Goal: Information Seeking & Learning: Compare options

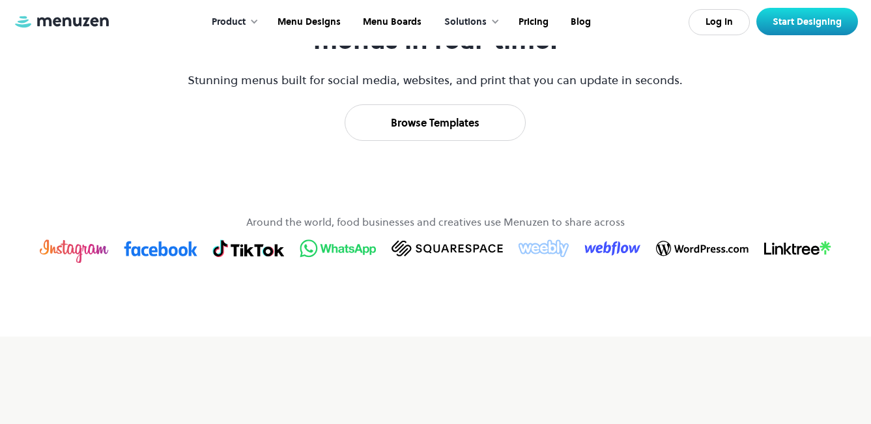
scroll to position [782, 0]
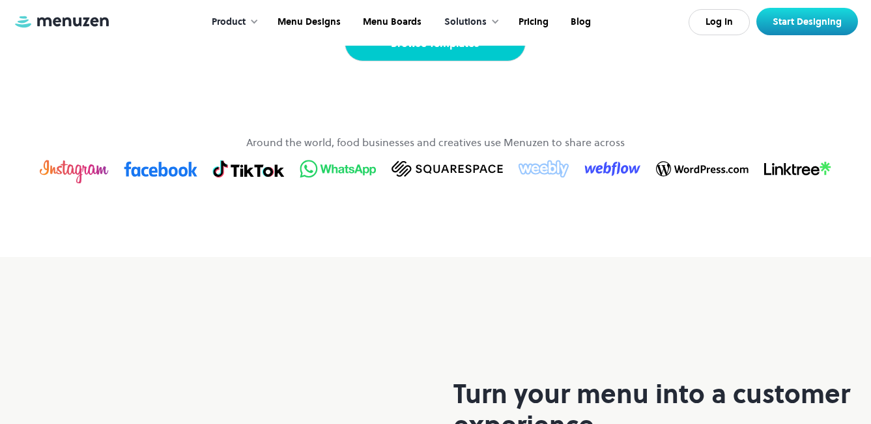
click at [450, 61] on link "Browse Templates" at bounding box center [435, 43] width 181 height 36
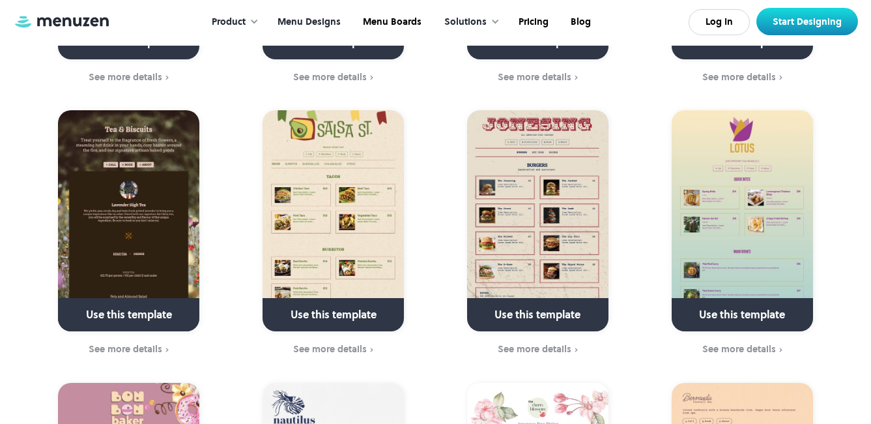
scroll to position [3844, 0]
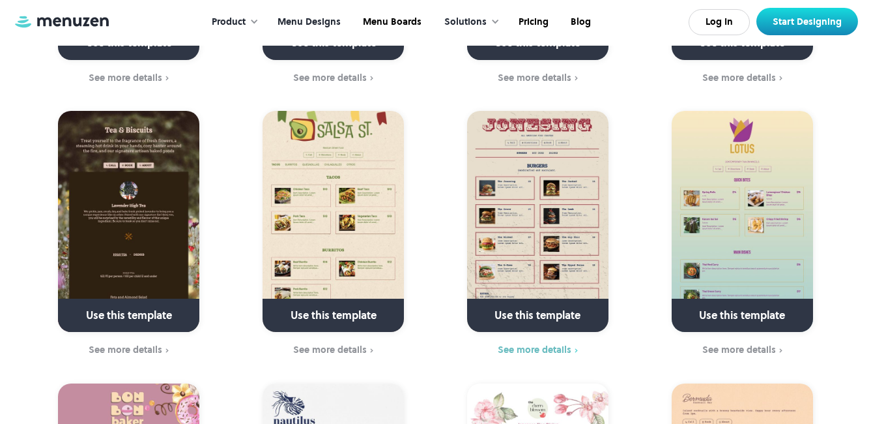
click at [538, 344] on div "See more details" at bounding box center [535, 349] width 74 height 10
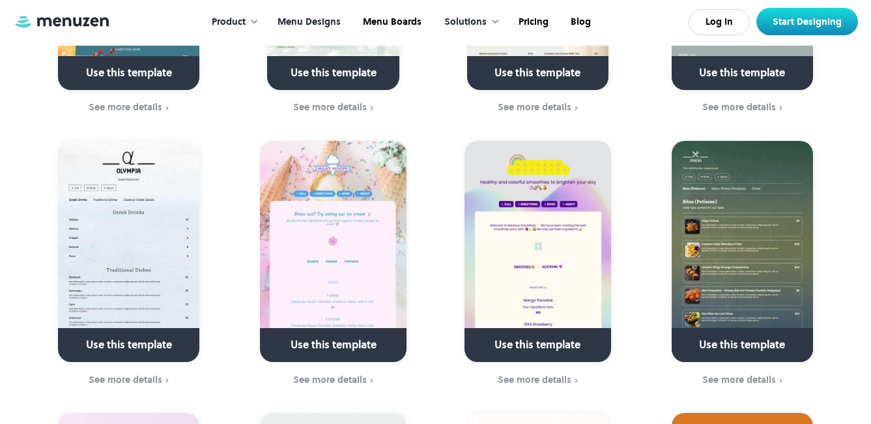
scroll to position [2997, 0]
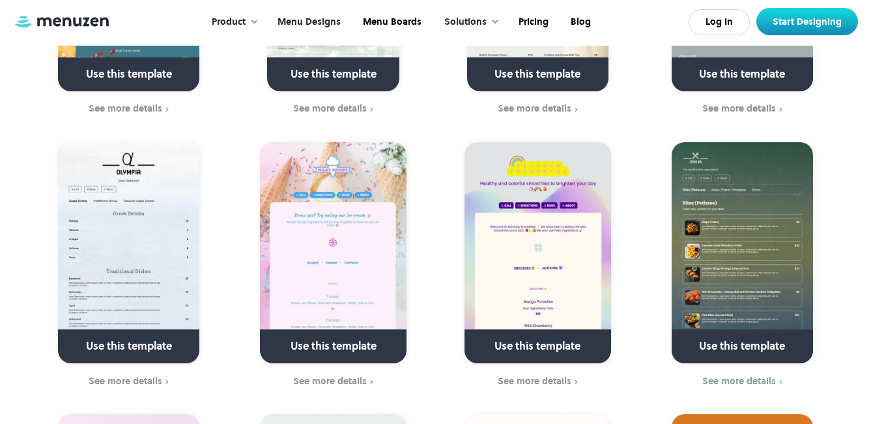
click at [753, 375] on div "See more details" at bounding box center [739, 380] width 74 height 10
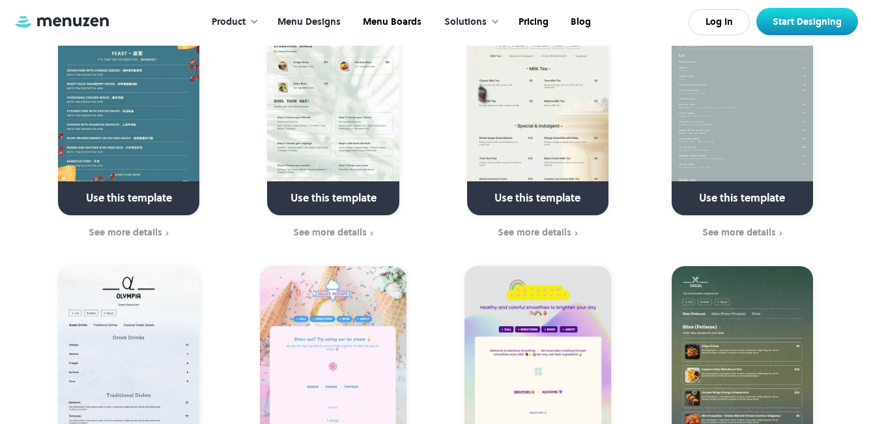
scroll to position [2802, 0]
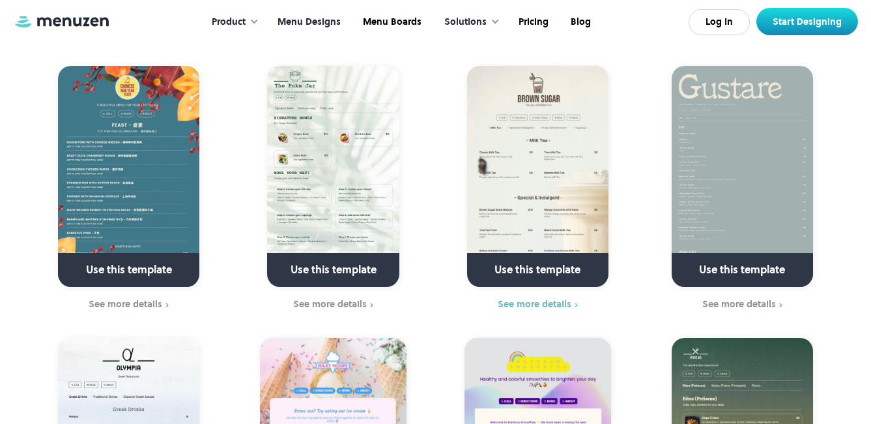
click at [535, 298] on div "See more details" at bounding box center [535, 303] width 74 height 10
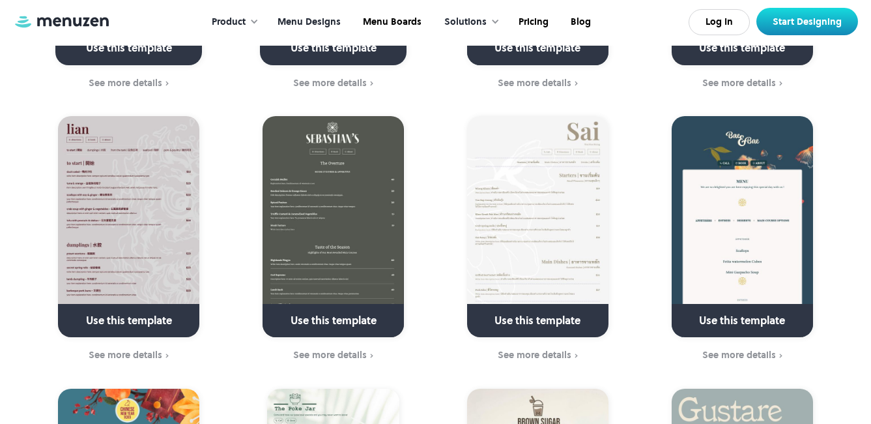
scroll to position [2476, 0]
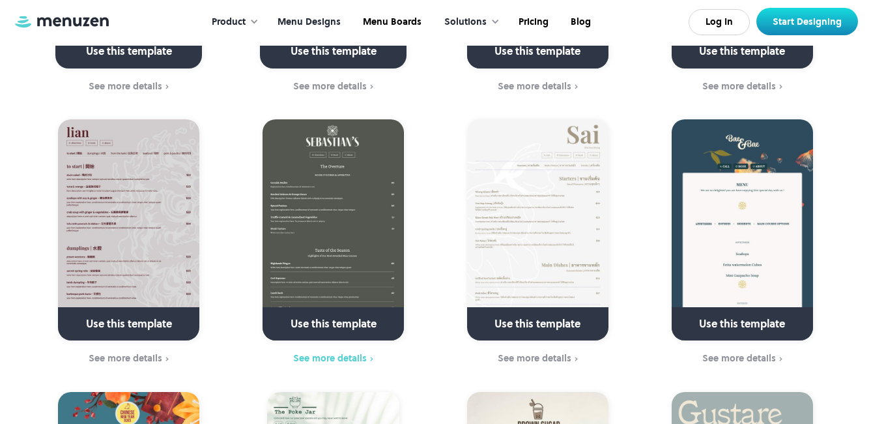
click at [331, 352] on div "See more details" at bounding box center [330, 357] width 74 height 10
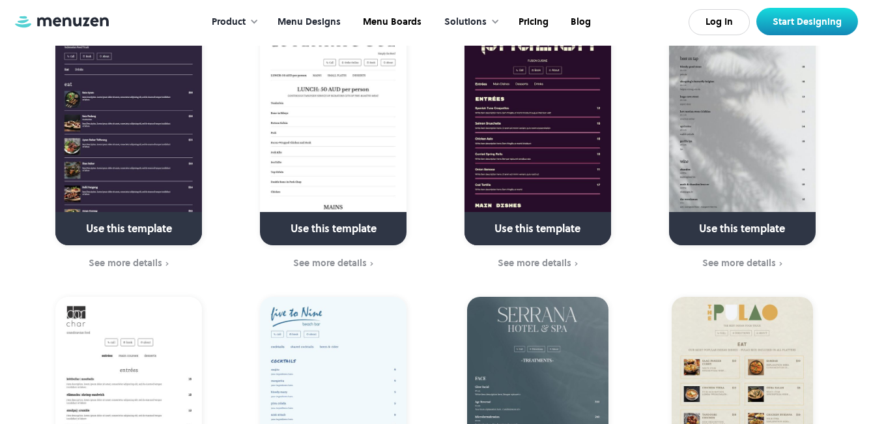
scroll to position [1955, 0]
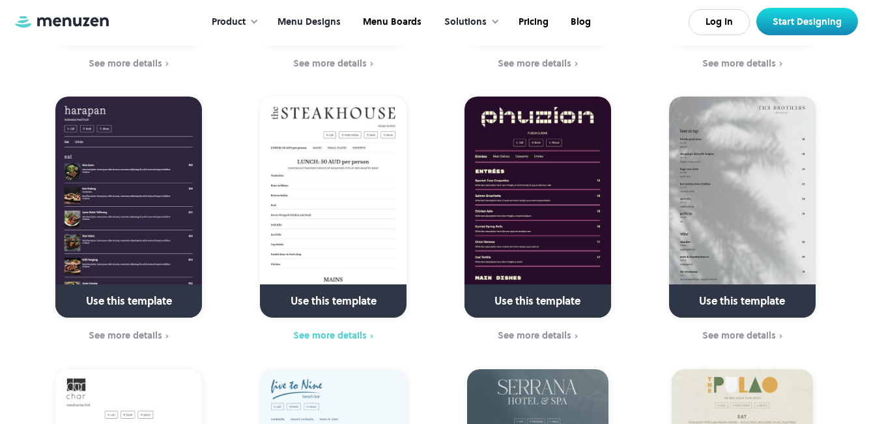
click at [341, 330] on div "See more details" at bounding box center [330, 335] width 74 height 10
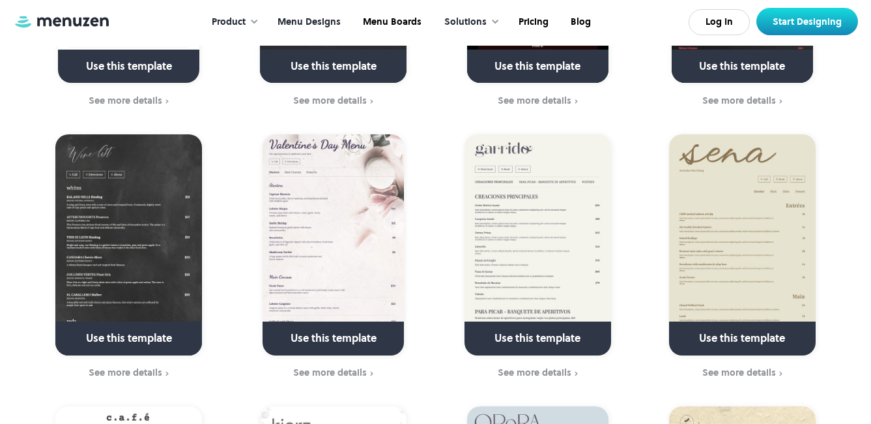
scroll to position [1368, 0]
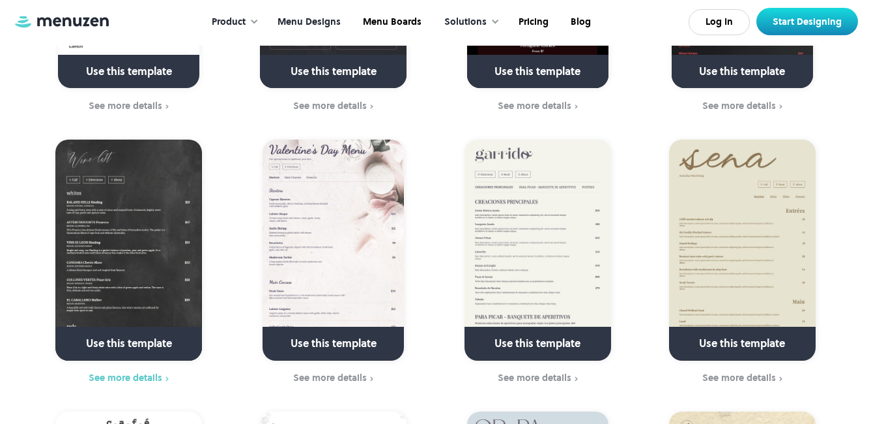
click at [113, 372] on div "See more details" at bounding box center [126, 377] width 74 height 10
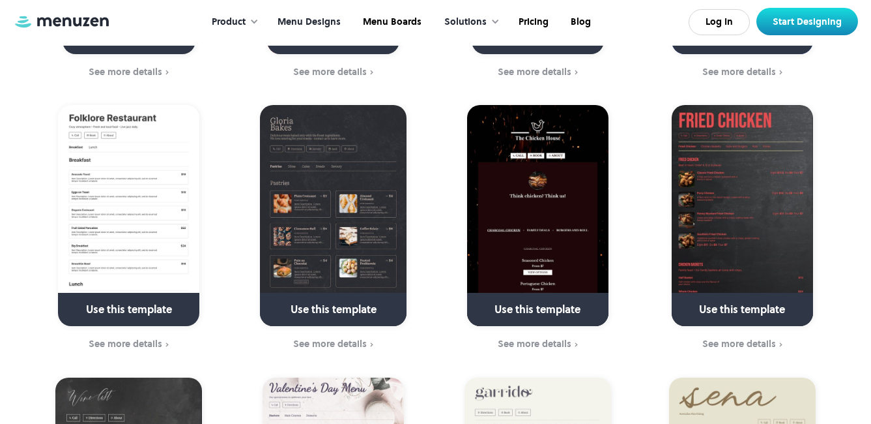
scroll to position [1108, 0]
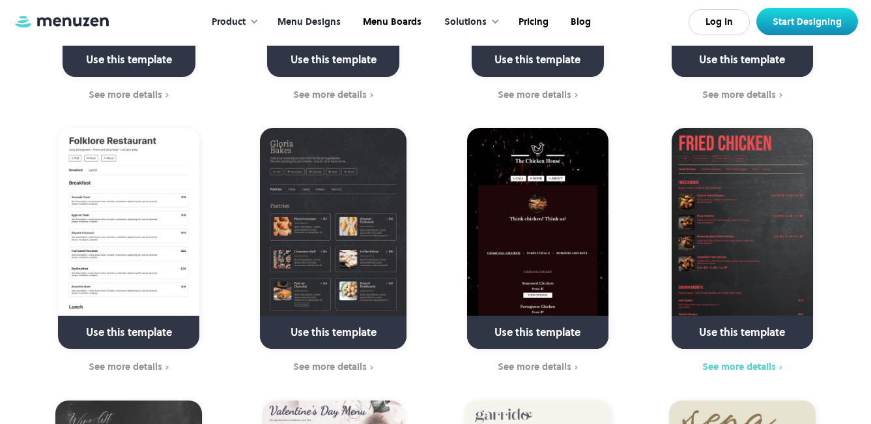
click at [745, 361] on div "See more details" at bounding box center [739, 366] width 74 height 10
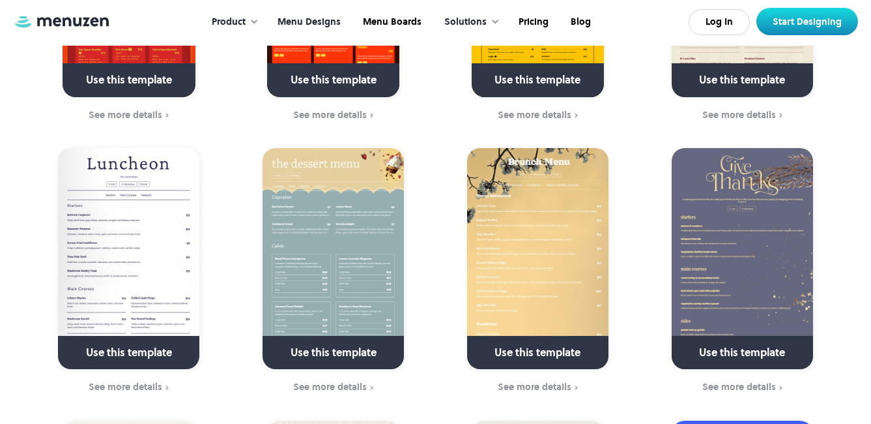
scroll to position [847, 0]
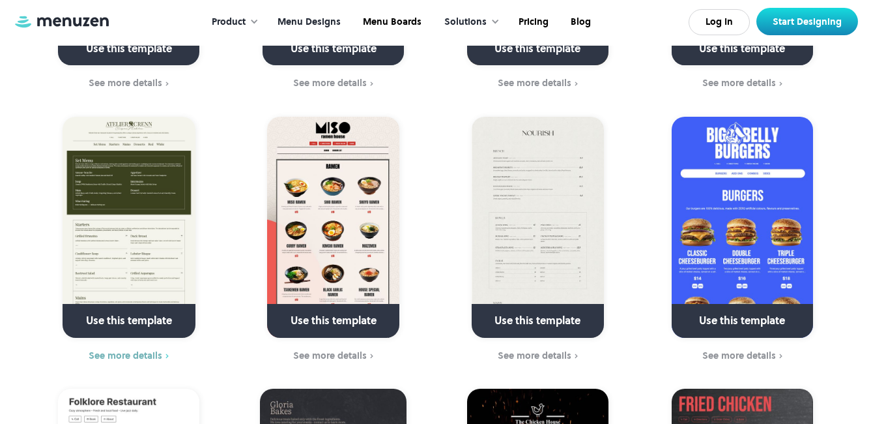
click at [141, 350] on div "See more details" at bounding box center [126, 355] width 74 height 10
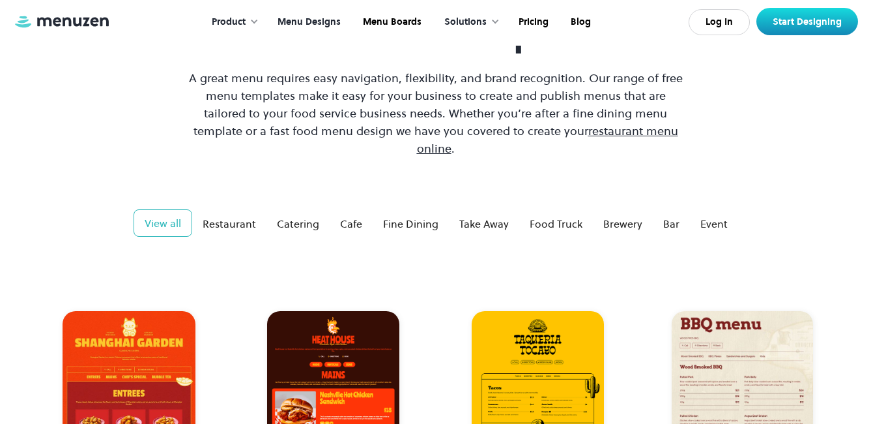
scroll to position [130, 0]
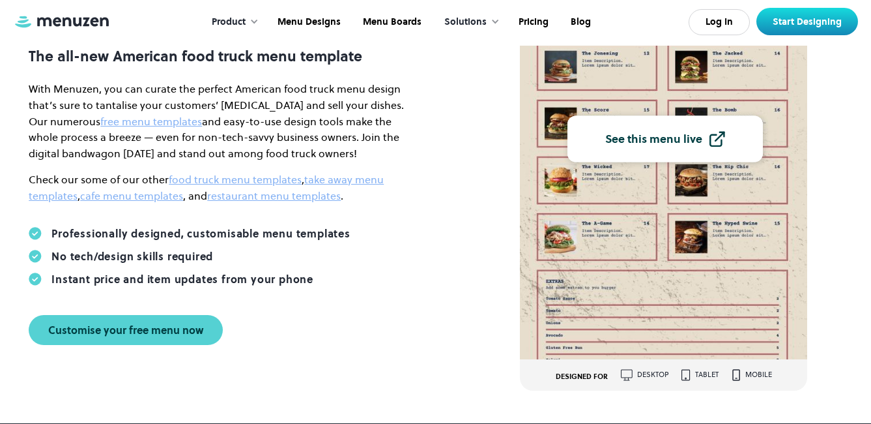
scroll to position [130, 0]
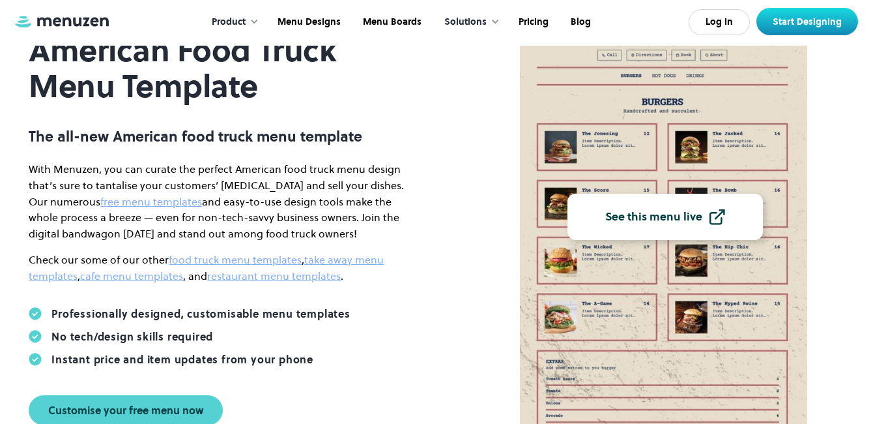
click at [673, 220] on div "See this menu live" at bounding box center [653, 217] width 97 height 12
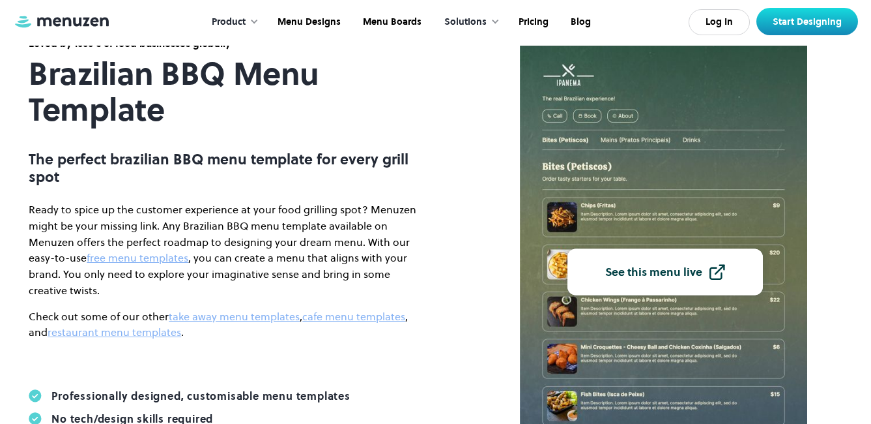
scroll to position [261, 0]
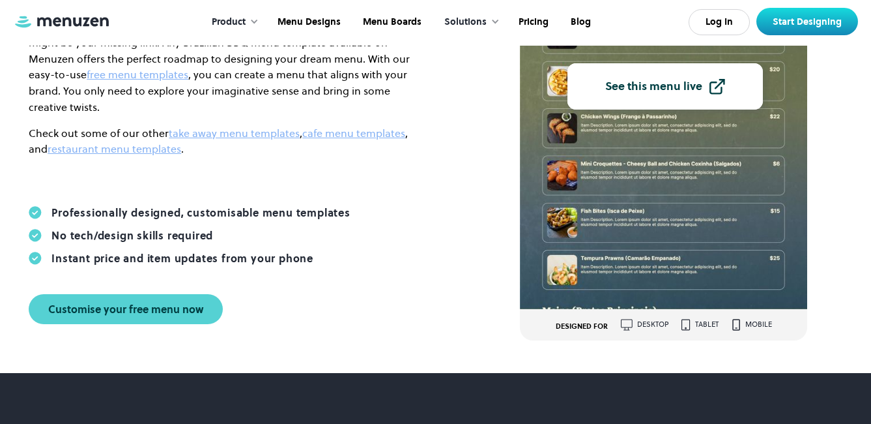
click at [644, 93] on div "See this menu live" at bounding box center [653, 87] width 97 height 12
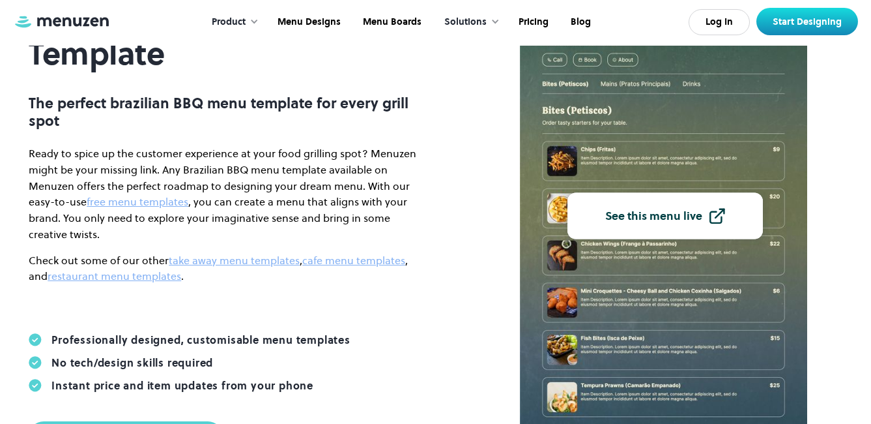
scroll to position [0, 0]
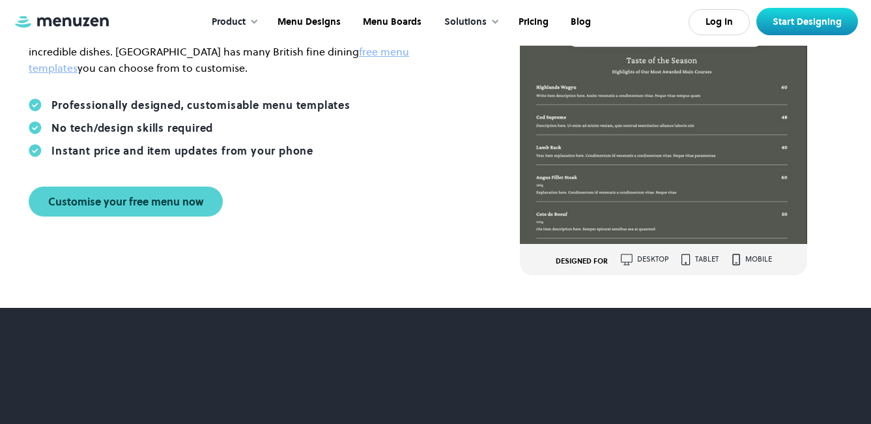
scroll to position [65, 0]
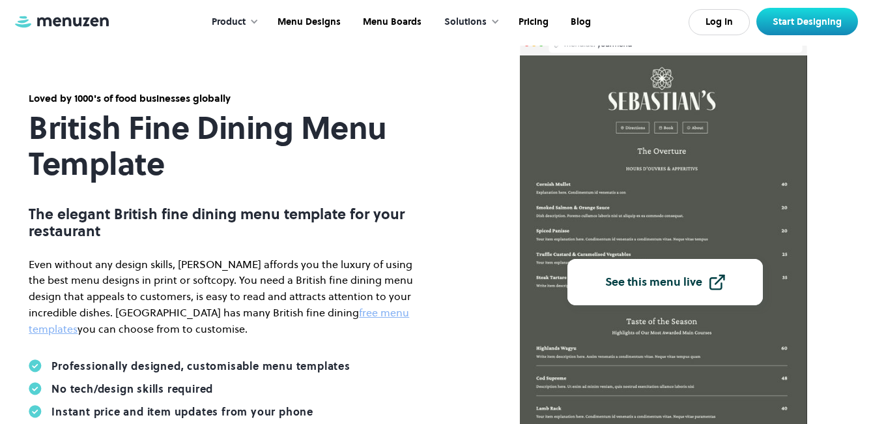
click at [671, 285] on div "See this menu live" at bounding box center [653, 282] width 97 height 12
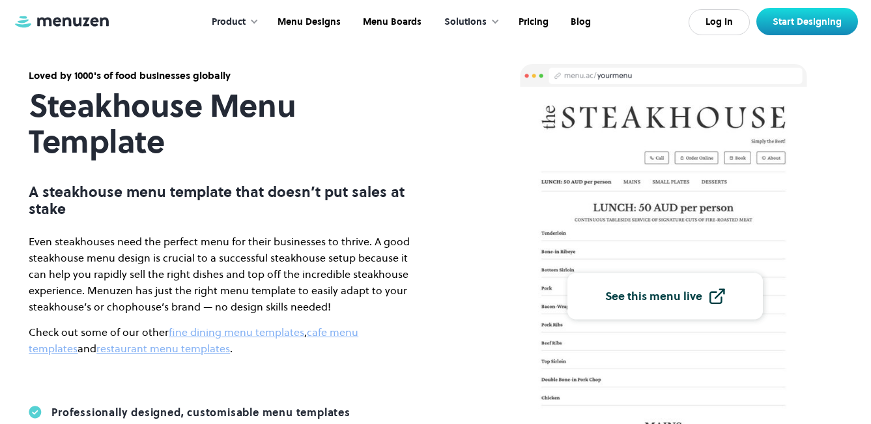
scroll to position [65, 0]
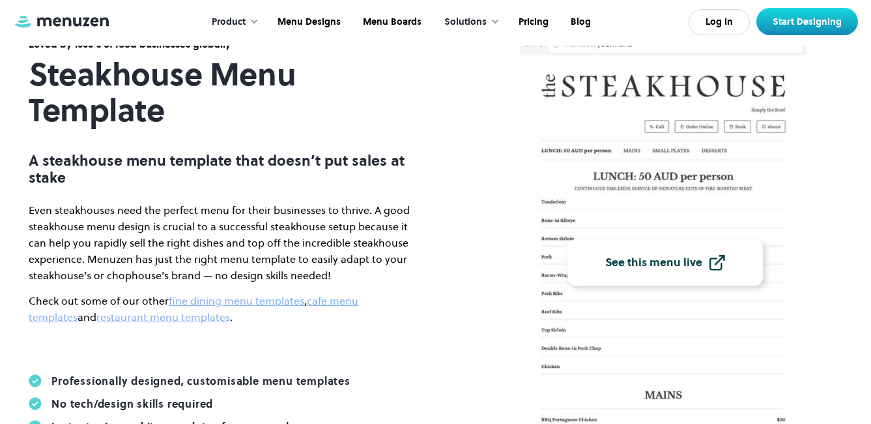
click at [688, 266] on div "See this menu live" at bounding box center [653, 263] width 97 height 12
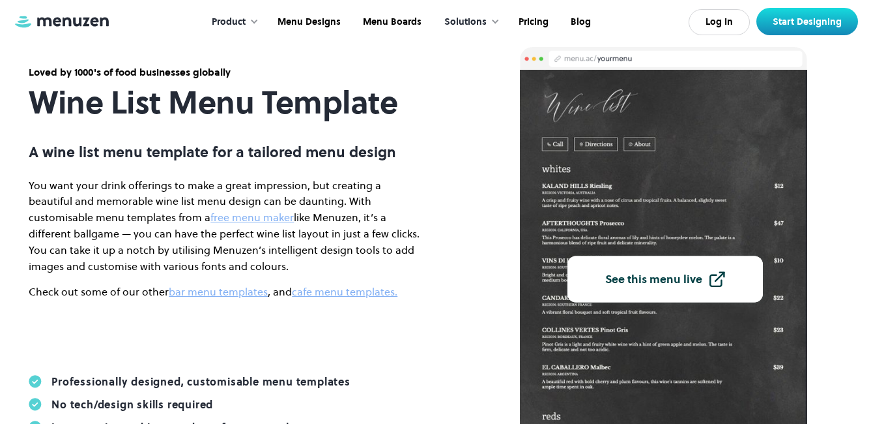
scroll to position [65, 0]
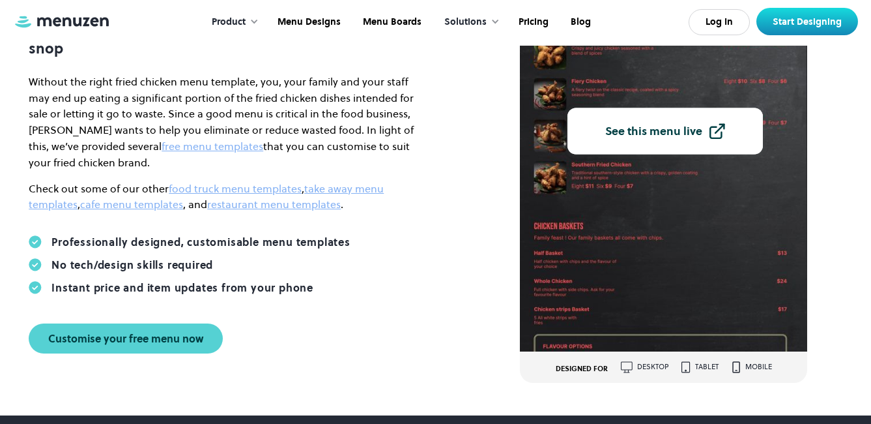
scroll to position [195, 0]
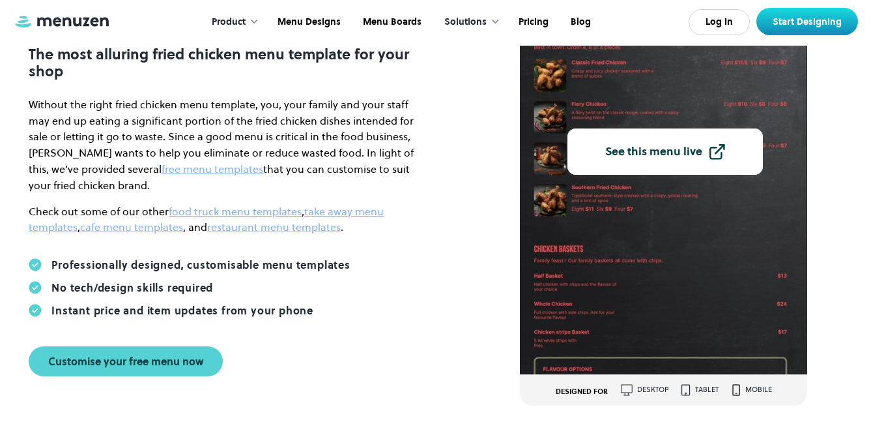
click at [680, 154] on div "See this menu live" at bounding box center [653, 152] width 97 height 12
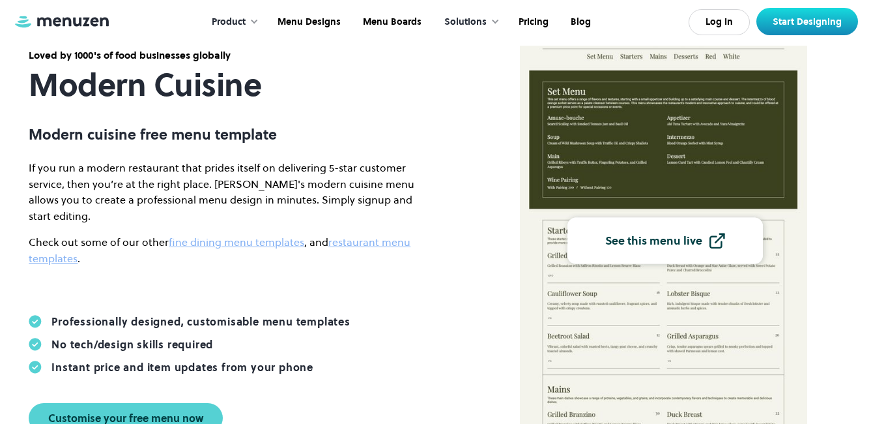
scroll to position [65, 0]
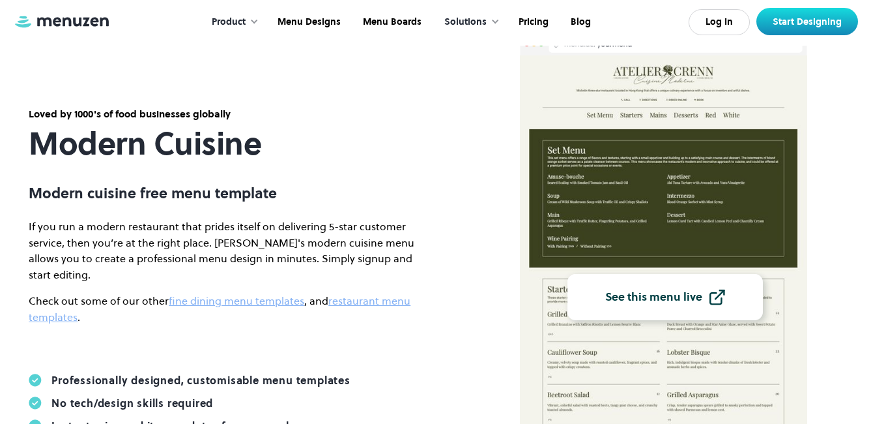
click at [659, 300] on div "See this menu live" at bounding box center [653, 297] width 97 height 12
